Goal: Find specific page/section: Find specific page/section

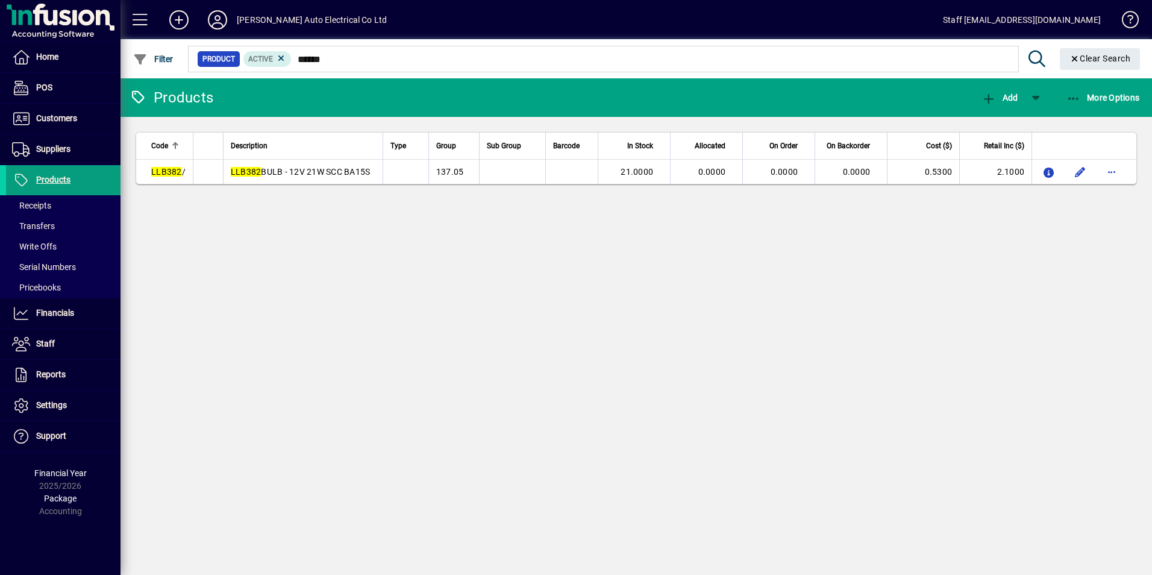
click at [651, 68] on mat-chip-set "Product Active ******" at bounding box center [604, 58] width 830 height 25
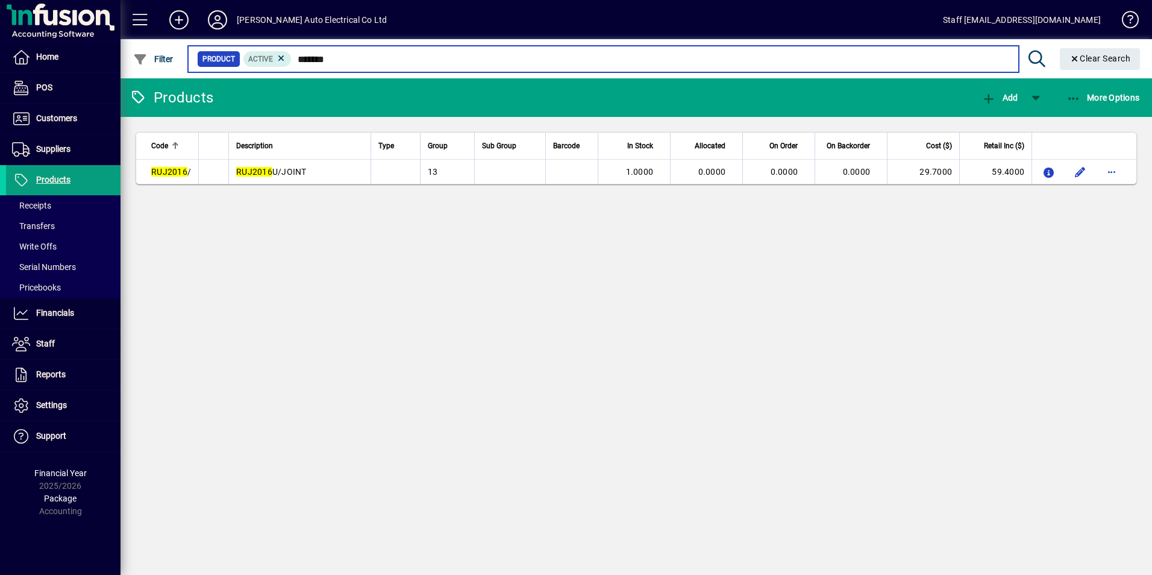
type input "*******"
